Goal: Find specific page/section: Find specific page/section

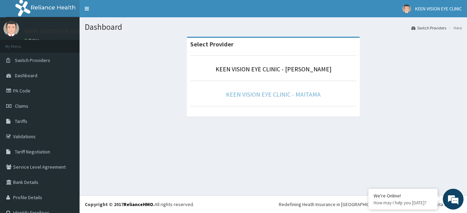
click at [272, 95] on link "KEEN VISION EYE CLINIC - MAITAMA" at bounding box center [273, 94] width 95 height 8
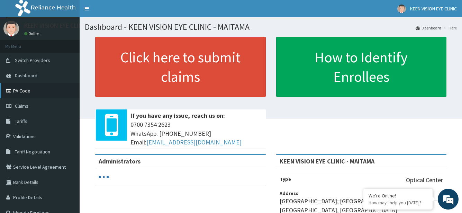
click at [17, 88] on link "PA Code" at bounding box center [40, 90] width 80 height 15
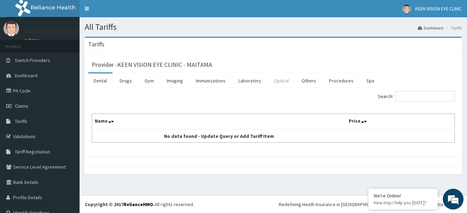
click at [287, 77] on link "Optical" at bounding box center [282, 80] width 26 height 15
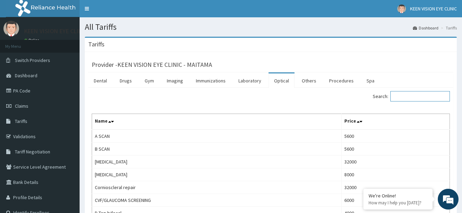
click at [396, 95] on input "Search:" at bounding box center [421, 96] width 60 height 10
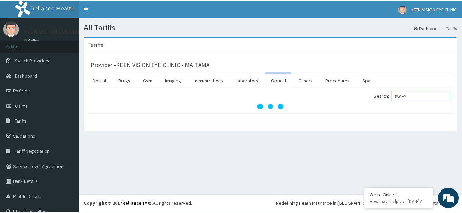
scroll to position [0, 0]
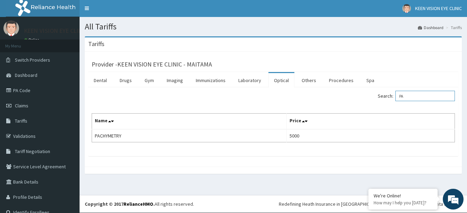
type input "P"
type input "S"
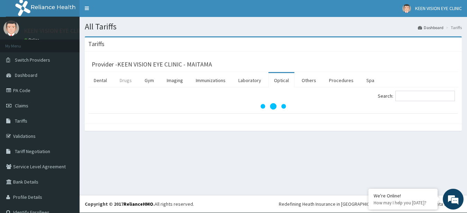
click at [129, 80] on link "Drugs" at bounding box center [125, 80] width 23 height 15
click at [423, 95] on input "Search:" at bounding box center [426, 96] width 60 height 10
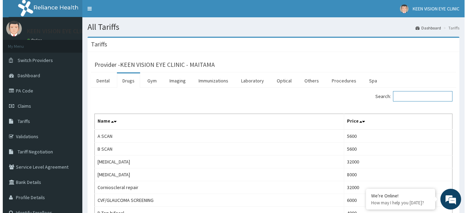
scroll to position [0, 0]
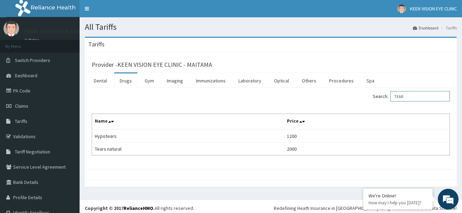
type input "TEAR"
click at [274, 83] on link "Optical" at bounding box center [282, 80] width 26 height 15
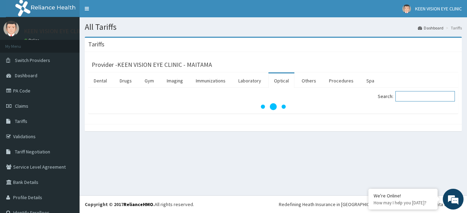
click at [432, 99] on input "Search:" at bounding box center [426, 96] width 60 height 10
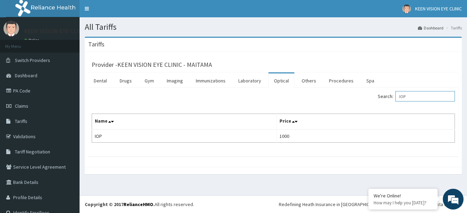
type input "IOP"
